Goal: Task Accomplishment & Management: Manage account settings

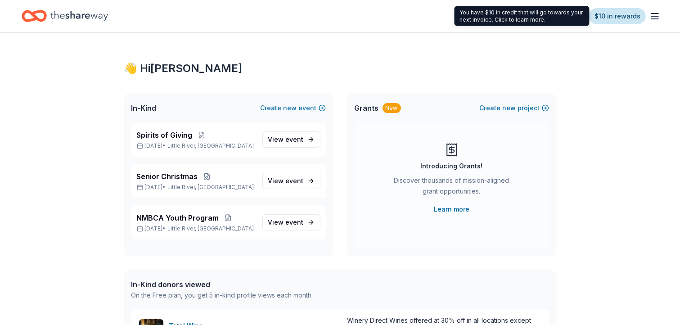
click at [624, 15] on link "$10 in rewards" at bounding box center [617, 16] width 57 height 16
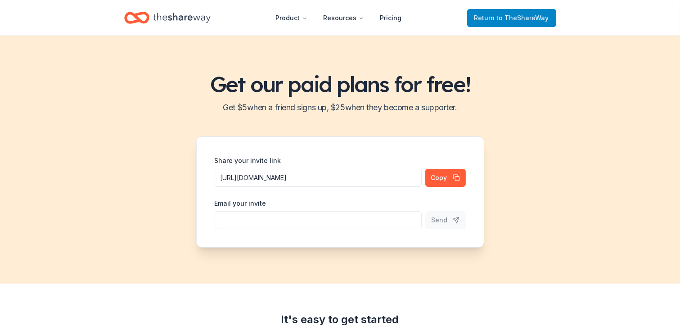
click at [508, 19] on span "to TheShareWay" at bounding box center [523, 18] width 52 height 8
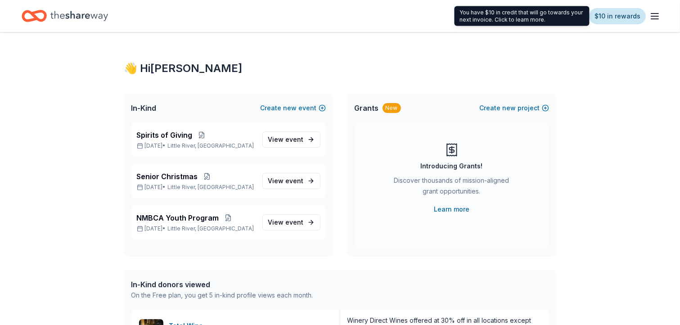
click at [611, 14] on link "$10 in rewards" at bounding box center [617, 16] width 57 height 16
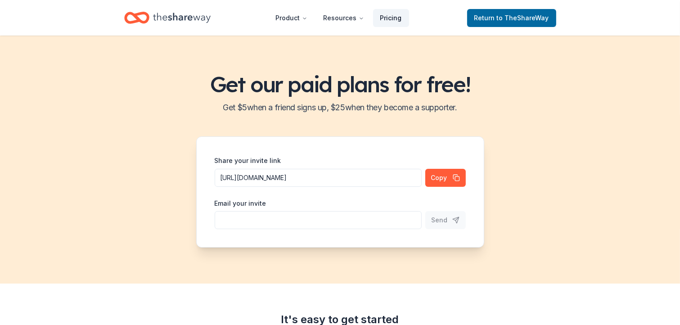
click at [392, 17] on link "Pricing" at bounding box center [391, 18] width 36 height 18
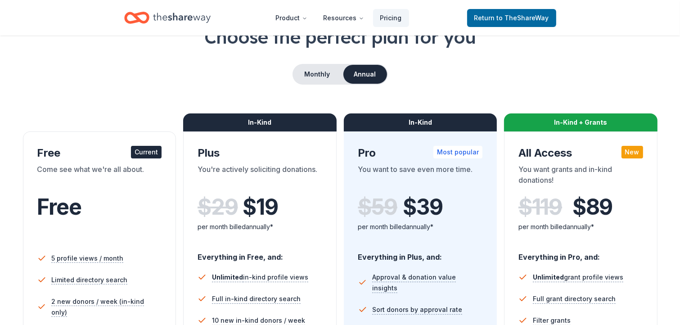
scroll to position [85, 0]
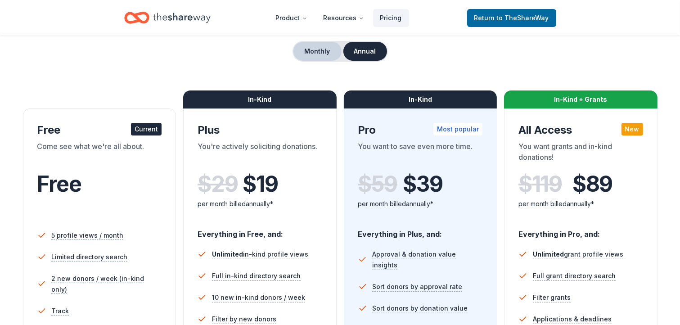
click at [324, 52] on button "Monthly" at bounding box center [317, 51] width 48 height 19
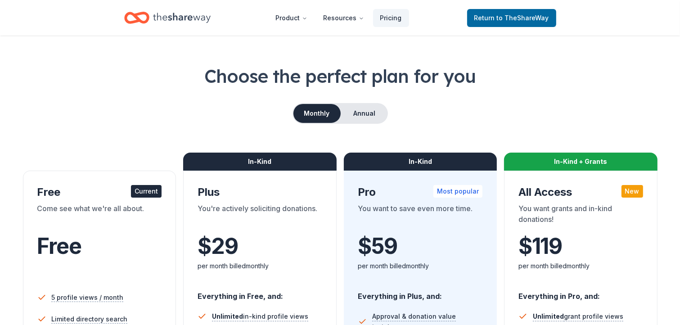
scroll to position [20, 0]
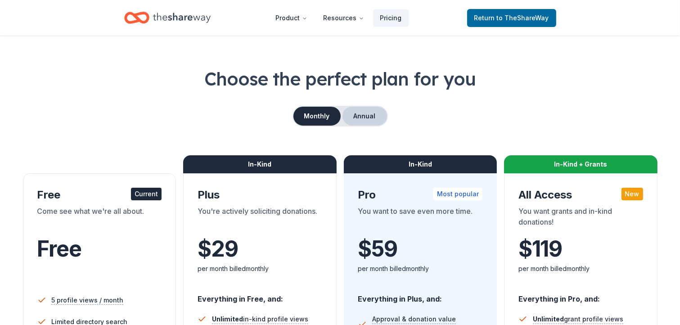
drag, startPoint x: 367, startPoint y: 110, endPoint x: 374, endPoint y: 111, distance: 7.2
click at [367, 110] on button "Annual" at bounding box center [364, 116] width 45 height 19
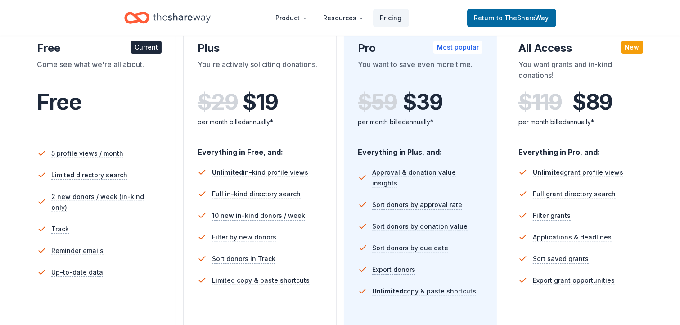
scroll to position [169, 0]
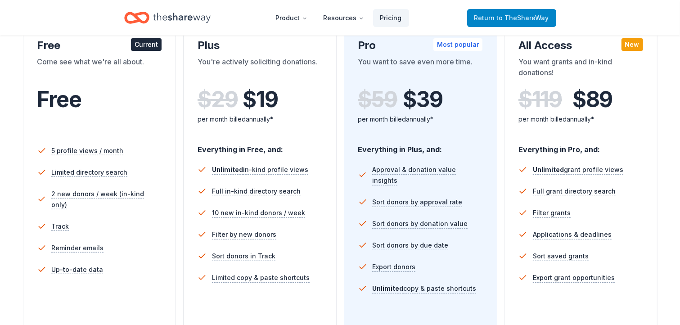
click at [513, 21] on span "to TheShareWay" at bounding box center [523, 18] width 52 height 8
click at [516, 14] on span "to TheShareWay" at bounding box center [523, 18] width 52 height 8
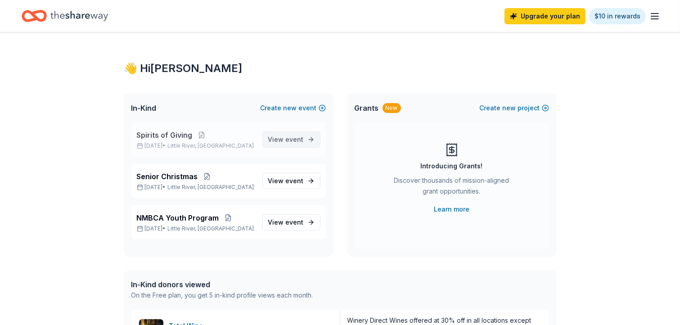
click at [309, 139] on link "View event" at bounding box center [291, 139] width 58 height 16
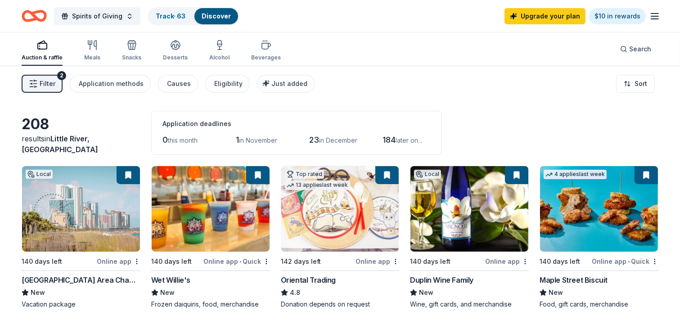
click at [51, 83] on span "Filter" at bounding box center [48, 83] width 16 height 11
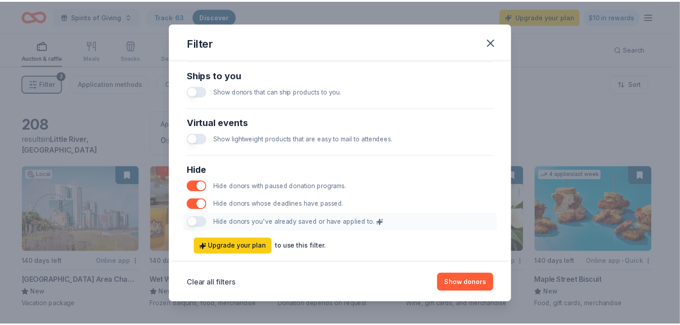
scroll to position [450, 0]
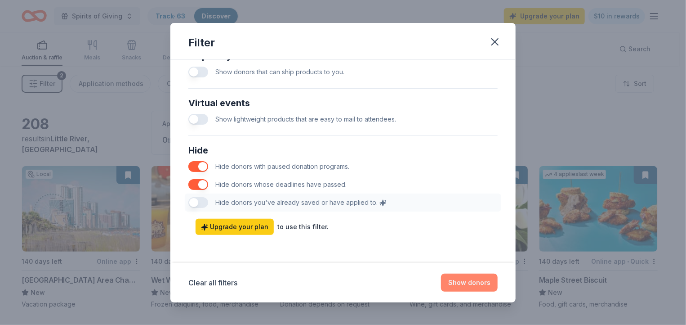
click at [475, 282] on button "Show donors" at bounding box center [469, 282] width 57 height 18
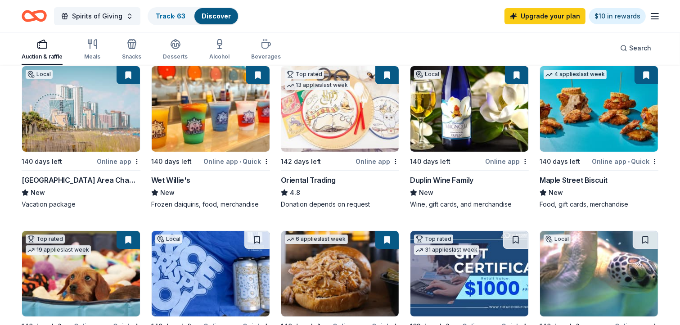
scroll to position [0, 0]
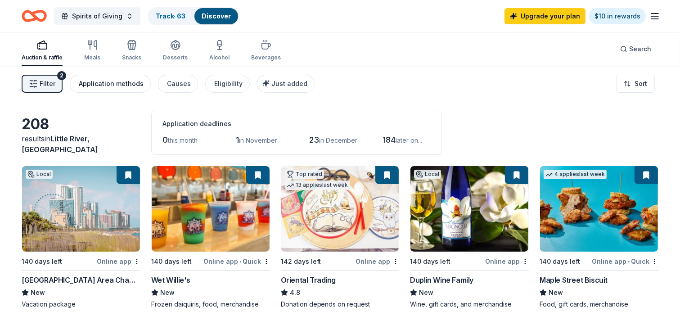
click at [128, 81] on div "Application methods" at bounding box center [111, 83] width 65 height 11
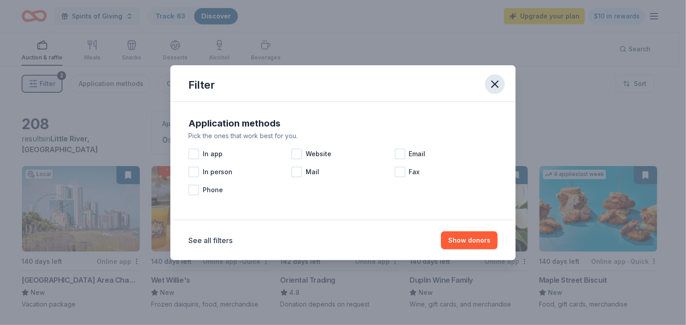
click at [494, 82] on icon "button" at bounding box center [495, 84] width 6 height 6
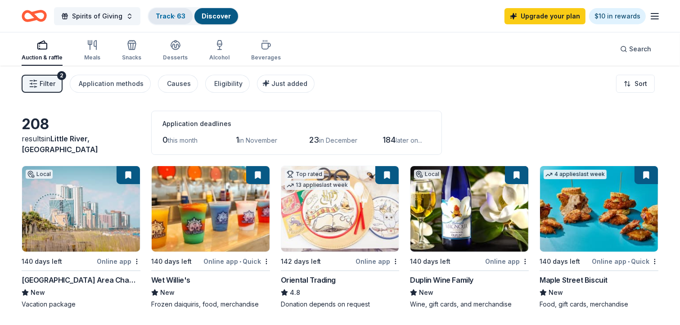
click at [176, 17] on link "Track · 63" at bounding box center [171, 16] width 30 height 8
click at [163, 13] on link "Track · 63" at bounding box center [171, 16] width 30 height 8
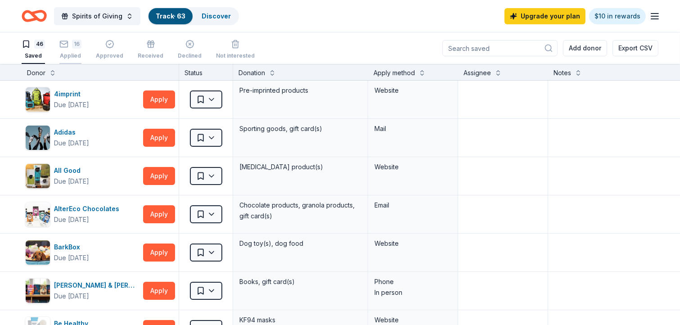
click at [64, 44] on icon "button" at bounding box center [64, 43] width 8 height 2
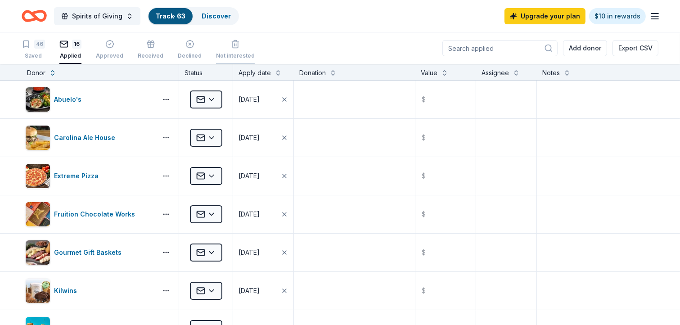
click at [231, 46] on icon "button" at bounding box center [235, 44] width 9 height 9
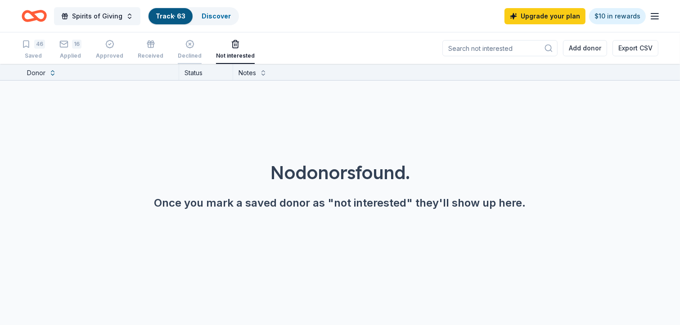
click at [187, 45] on icon "button" at bounding box center [189, 44] width 9 height 9
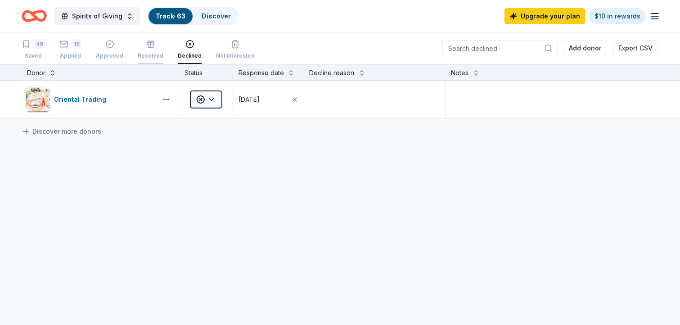
click at [148, 45] on icon "button" at bounding box center [150, 44] width 9 height 9
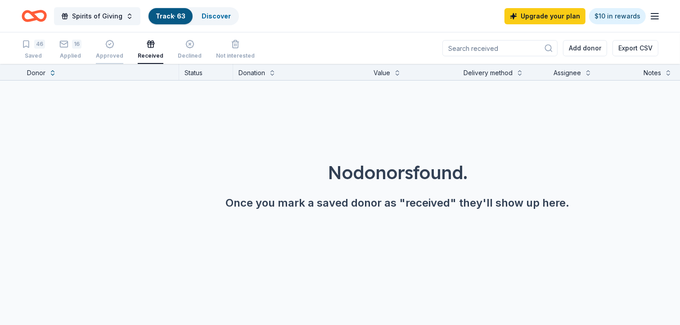
click at [107, 47] on icon "button" at bounding box center [110, 44] width 8 height 8
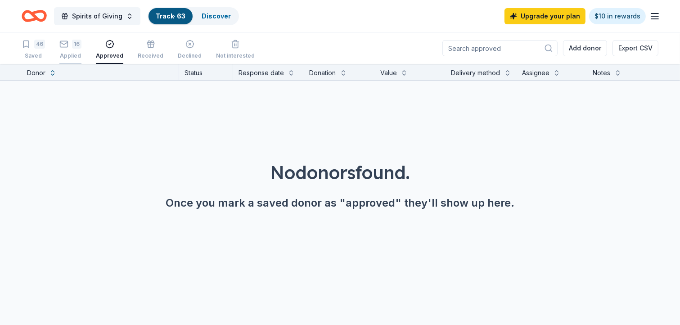
click at [67, 44] on rect "button" at bounding box center [64, 44] width 8 height 6
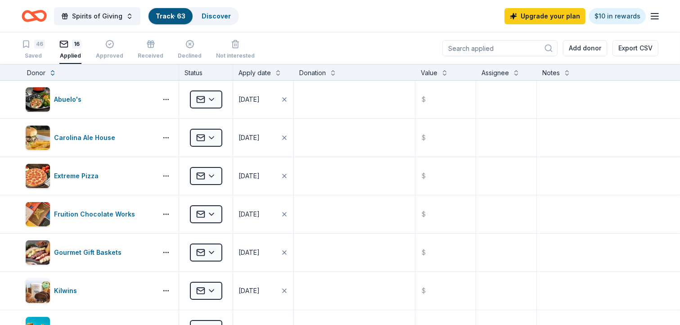
click at [659, 18] on icon "button" at bounding box center [654, 16] width 11 height 11
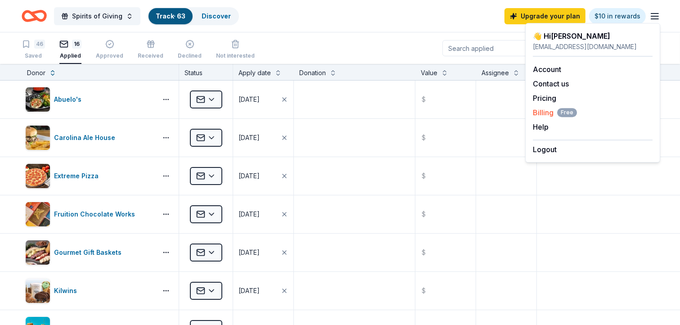
click at [537, 111] on span "Billing Free" at bounding box center [555, 112] width 44 height 11
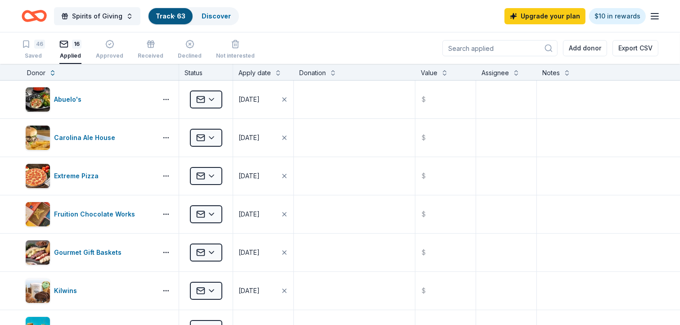
click at [656, 18] on icon "button" at bounding box center [654, 16] width 11 height 11
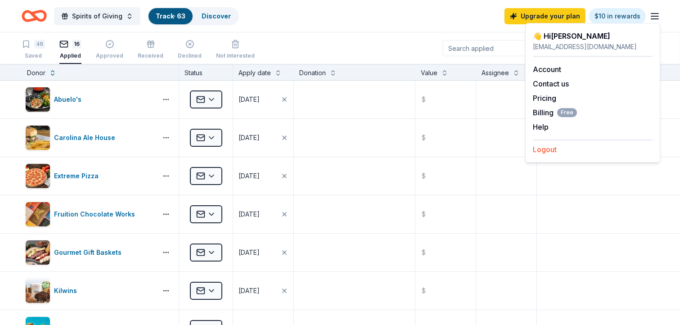
click at [549, 148] on button "Logout" at bounding box center [545, 149] width 24 height 11
